Goal: Task Accomplishment & Management: Complete application form

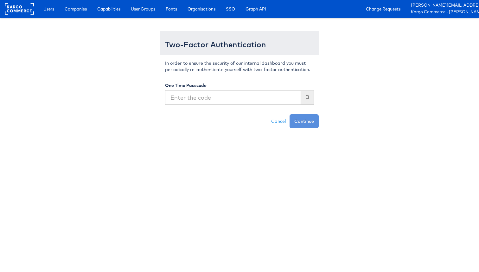
click at [92, 49] on div "Two-Factor Authentication In order to ensure the security of our internal dashb…" at bounding box center [239, 76] width 371 height 104
click at [22, 13] on rect at bounding box center [19, 8] width 29 height 11
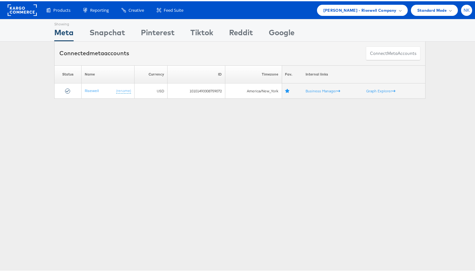
click at [463, 10] on span "NK" at bounding box center [466, 9] width 6 height 4
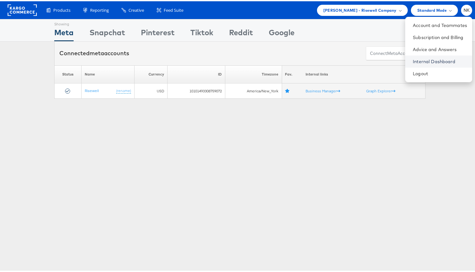
click at [422, 59] on link "Internal Dashboard" at bounding box center [439, 60] width 54 height 6
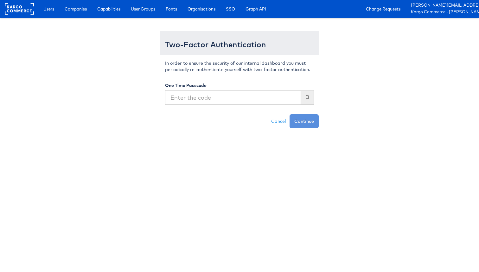
click at [204, 100] on input "text" at bounding box center [233, 97] width 136 height 15
type input "629165"
click at [290, 114] on button "Continue" at bounding box center [304, 121] width 29 height 14
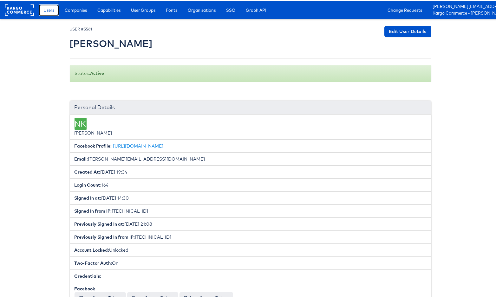
click span "Users"
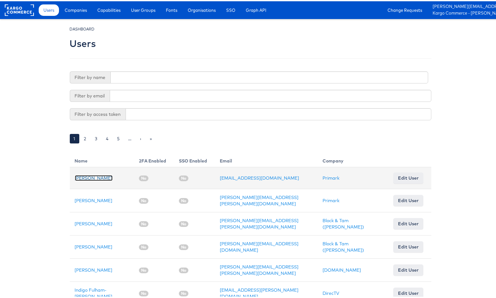
click at [88, 176] on link "[PERSON_NAME]" at bounding box center [94, 177] width 38 height 6
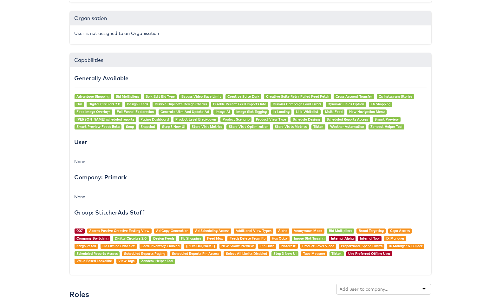
scroll to position [515, 0]
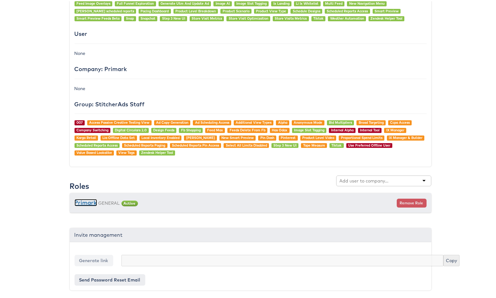
click at [89, 200] on link "Primark" at bounding box center [85, 200] width 23 height 7
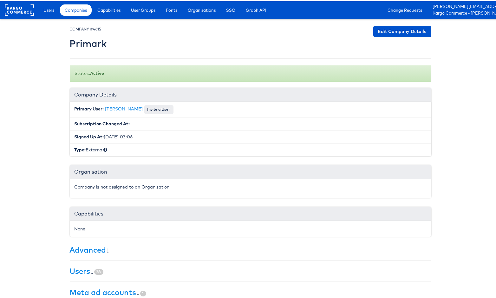
scroll to position [74, 0]
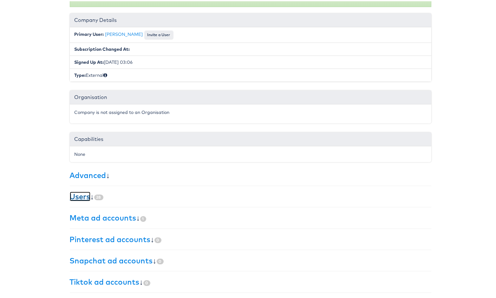
click at [80, 191] on link "Users" at bounding box center [80, 195] width 21 height 10
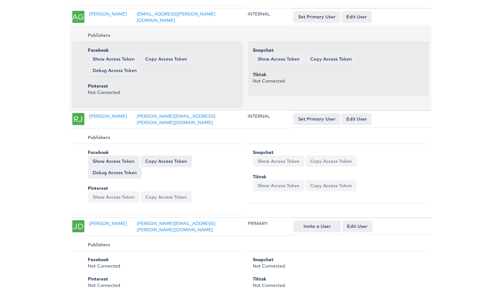
scroll to position [0, 0]
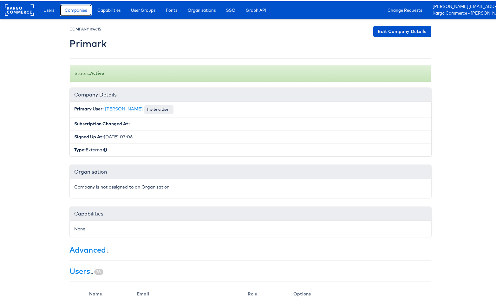
click at [68, 7] on span "Companies" at bounding box center [76, 9] width 22 height 6
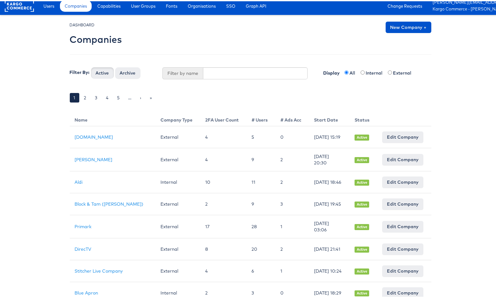
scroll to position [4, 0]
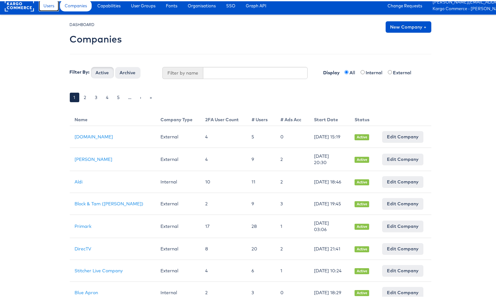
click at [54, 9] on link "Users" at bounding box center [49, 4] width 20 height 11
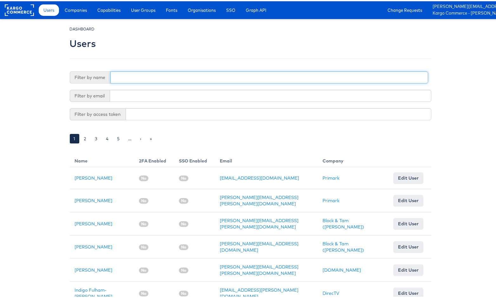
click at [220, 77] on input "text" at bounding box center [269, 76] width 318 height 12
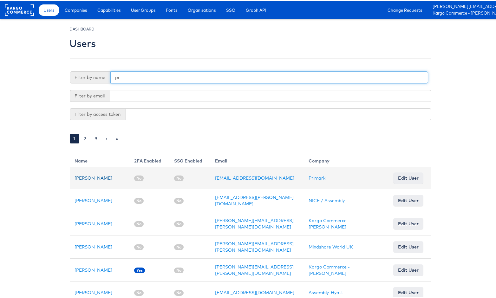
type input "pr"
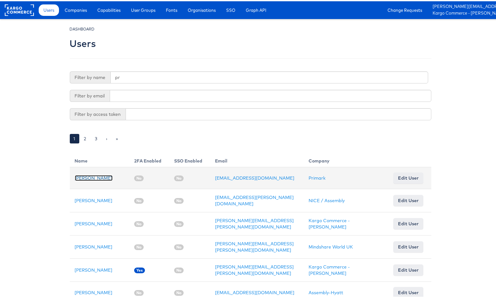
click at [88, 178] on link "[PERSON_NAME]" at bounding box center [94, 177] width 38 height 6
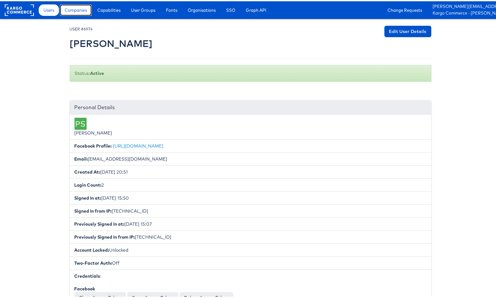
click at [76, 9] on span "Companies" at bounding box center [76, 9] width 22 height 6
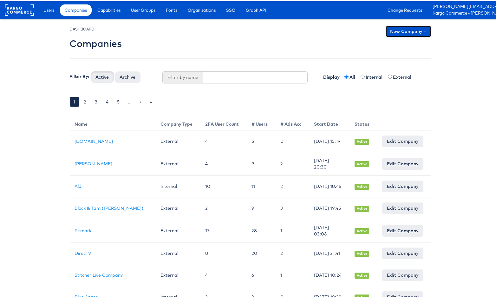
click at [410, 33] on link "New Company +" at bounding box center [408, 29] width 46 height 11
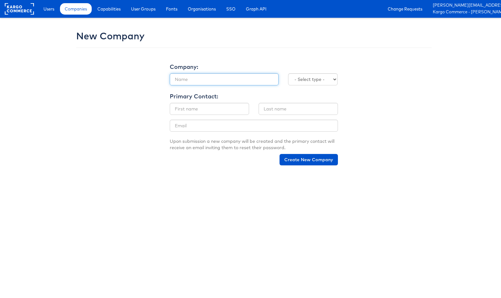
click at [249, 74] on input "text" at bounding box center [224, 79] width 109 height 12
click at [311, 81] on select "- Select type - Internal External" at bounding box center [313, 79] width 50 height 12
select select "INTERNAL"
click at [257, 79] on input "text" at bounding box center [224, 79] width 109 height 12
click at [221, 79] on input "text" at bounding box center [224, 79] width 109 height 12
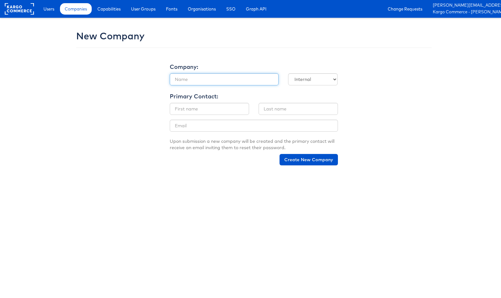
click at [176, 83] on input "text" at bounding box center [224, 79] width 109 height 12
click at [48, 6] on span "Users" at bounding box center [48, 9] width 11 height 6
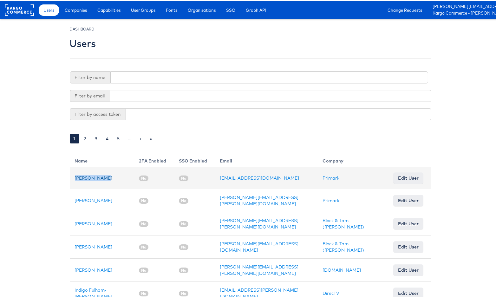
drag, startPoint x: 102, startPoint y: 176, endPoint x: 72, endPoint y: 177, distance: 30.4
click at [72, 177] on td "Priya Shinde" at bounding box center [102, 177] width 64 height 22
copy link "Priya Shinde"
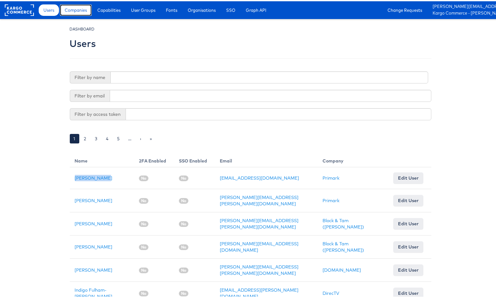
click at [83, 12] on span "Companies" at bounding box center [76, 9] width 22 height 6
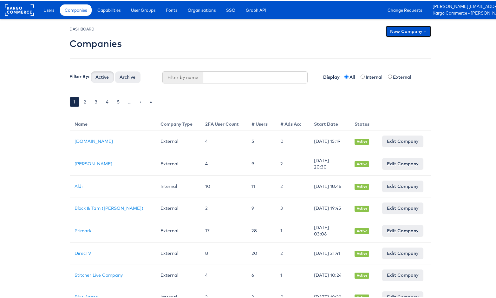
click at [385, 33] on link "New Company +" at bounding box center [408, 29] width 46 height 11
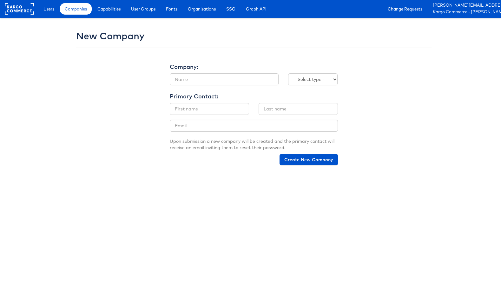
click at [195, 87] on div "Company Name Company Type - Select type - Internal External" at bounding box center [254, 81] width 178 height 17
click at [193, 84] on input "text" at bounding box center [224, 79] width 109 height 12
paste input "[PERSON_NAME]"
type input "[PERSON_NAME]"
click at [205, 105] on input "text" at bounding box center [209, 109] width 79 height 12
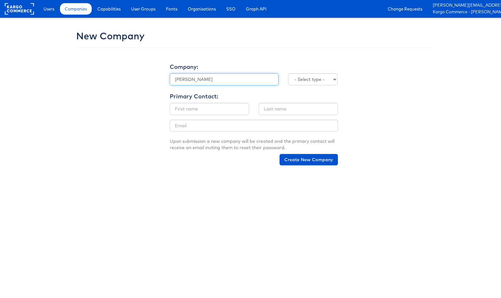
click at [182, 81] on input "[PERSON_NAME]" at bounding box center [224, 79] width 109 height 12
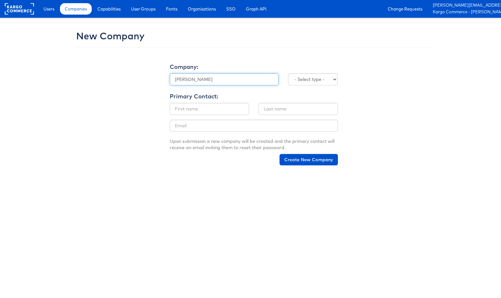
click at [182, 81] on input "[PERSON_NAME]" at bounding box center [224, 79] width 109 height 12
click at [185, 110] on input "text" at bounding box center [209, 109] width 79 height 12
paste input "Priya"
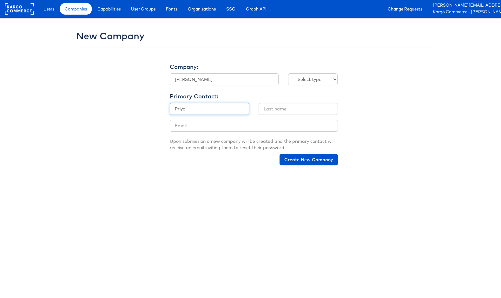
type input "Priya"
click at [194, 79] on input "[PERSON_NAME]" at bounding box center [224, 79] width 109 height 12
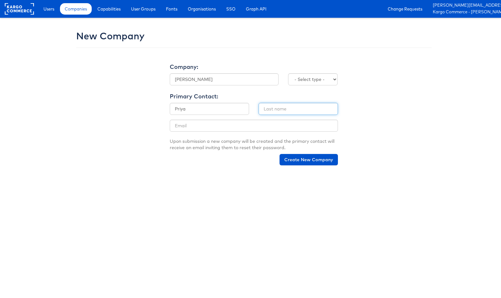
click at [289, 110] on input "text" at bounding box center [297, 109] width 79 height 12
paste input "Shinde"
type input "Shinde"
click at [320, 84] on select "- Select type - Internal External" at bounding box center [313, 79] width 50 height 12
select select "INTERNAL"
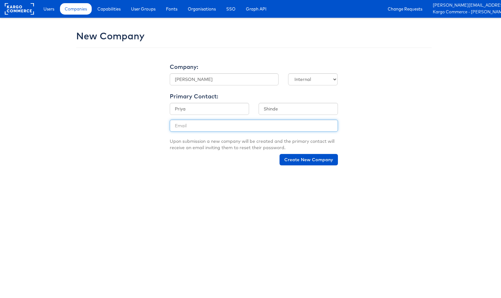
click at [265, 123] on input "email" at bounding box center [254, 126] width 168 height 12
click at [182, 45] on div "New Company Company: Company Name Priya Shinde Company Type - Select type - Int…" at bounding box center [253, 46] width 355 height 30
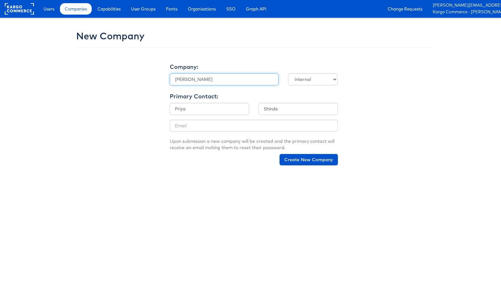
click at [177, 81] on input "Priya Shinde" at bounding box center [224, 79] width 109 height 12
drag, startPoint x: 208, startPoint y: 78, endPoint x: 153, endPoint y: 73, distance: 55.6
click at [153, 73] on div "New Company Company: Company Name Priya Shinde Company Type - Select type - Int…" at bounding box center [250, 96] width 371 height 145
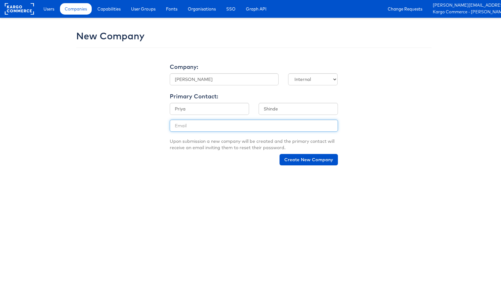
click at [186, 130] on input "email" at bounding box center [254, 126] width 168 height 12
paste input "Priya Shinde"
click at [176, 127] on input "Priya.shinde" at bounding box center [254, 126] width 168 height 12
click at [213, 124] on input "priya.shinde" at bounding box center [254, 126] width 168 height 12
type input "priya.shinde+kargo@kargo.com"
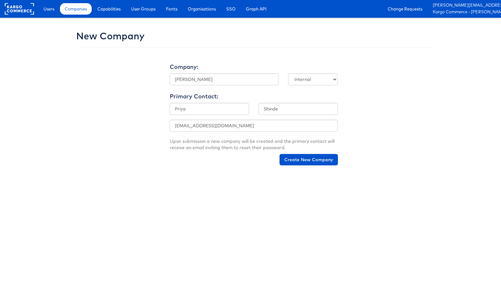
click at [296, 92] on fieldset "Primary Contact: First Name Priya Last Name Shinde Email Address priya.shinde+k…" at bounding box center [254, 130] width 168 height 80
click at [294, 159] on button "Create New Company" at bounding box center [308, 159] width 58 height 11
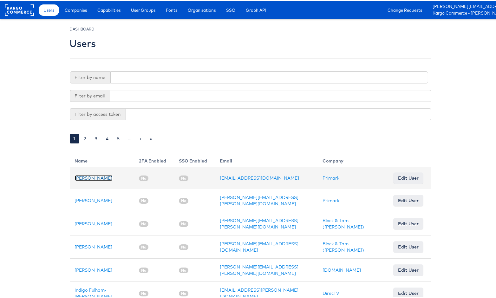
click at [91, 178] on link "[PERSON_NAME]" at bounding box center [94, 177] width 38 height 6
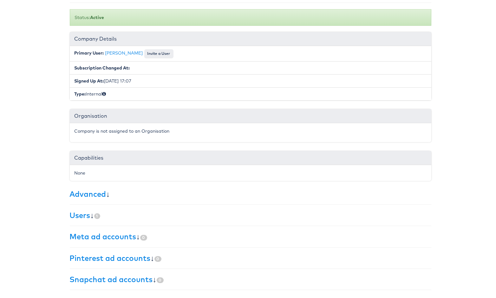
scroll to position [97, 0]
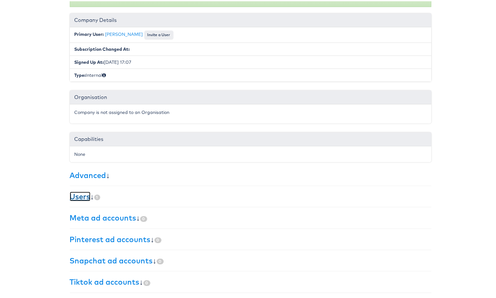
click at [82, 195] on link "Users" at bounding box center [80, 195] width 21 height 10
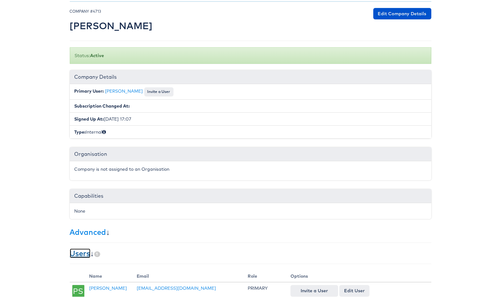
scroll to position [0, 0]
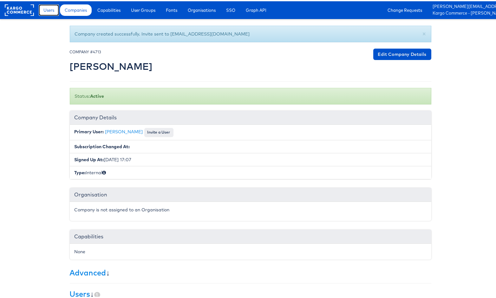
click at [49, 12] on link "Users" at bounding box center [49, 8] width 20 height 11
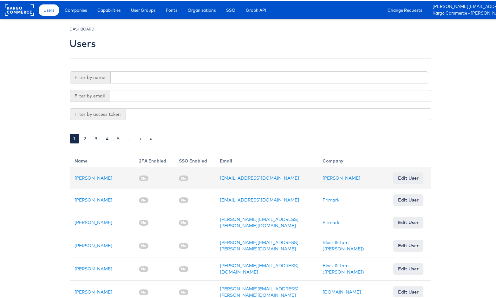
click at [113, 168] on td "Priya Shinde" at bounding box center [102, 177] width 64 height 22
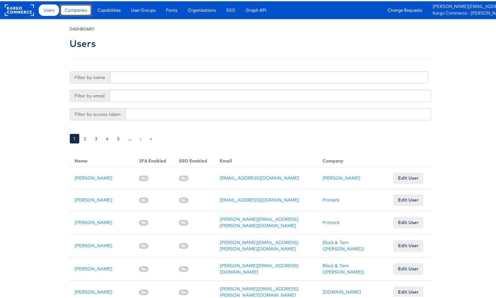
click at [81, 10] on span "Companies" at bounding box center [76, 9] width 22 height 6
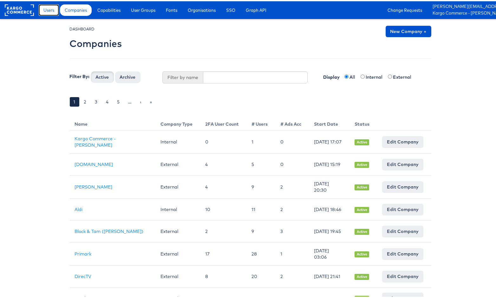
click at [47, 10] on span "Users" at bounding box center [48, 9] width 11 height 6
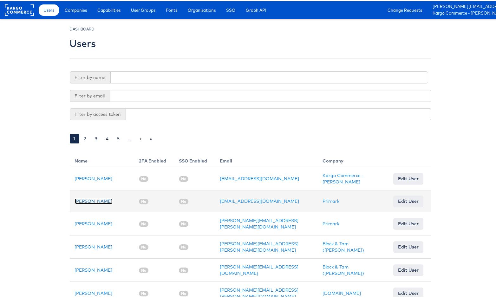
click at [88, 202] on link "[PERSON_NAME]" at bounding box center [94, 200] width 38 height 6
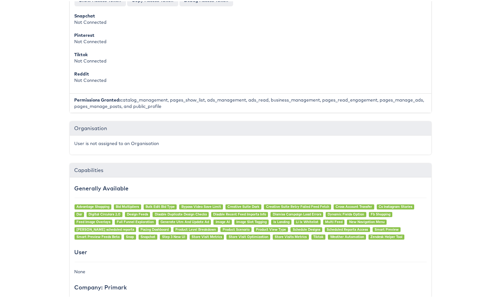
scroll to position [484, 0]
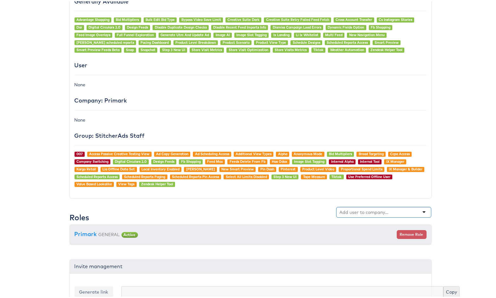
click at [371, 214] on div at bounding box center [383, 210] width 95 height 11
type input "kargo"
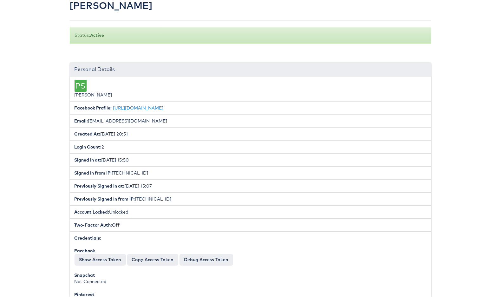
scroll to position [2, 0]
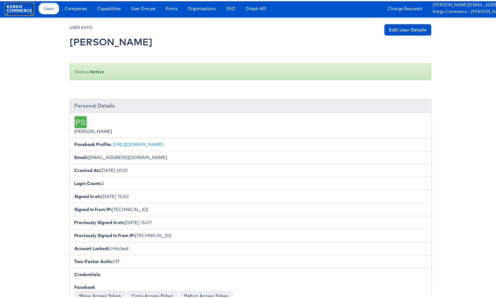
click at [23, 9] on rect at bounding box center [19, 7] width 29 height 11
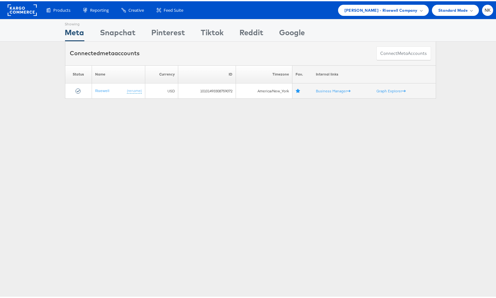
click at [23, 13] on rect at bounding box center [22, 8] width 29 height 11
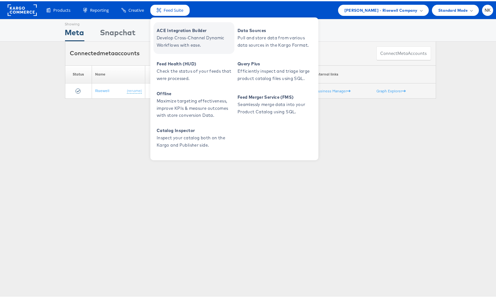
click at [190, 27] on span "ACE Integration Builder" at bounding box center [195, 29] width 76 height 7
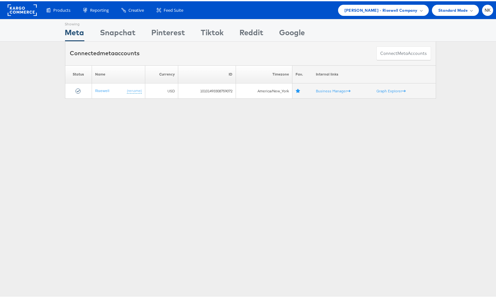
click at [19, 12] on rect at bounding box center [22, 8] width 29 height 11
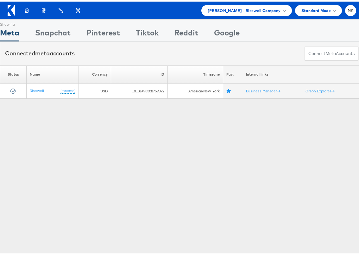
click at [10, 14] on icon at bounding box center [9, 12] width 3 height 4
